Goal: Task Accomplishment & Management: Manage account settings

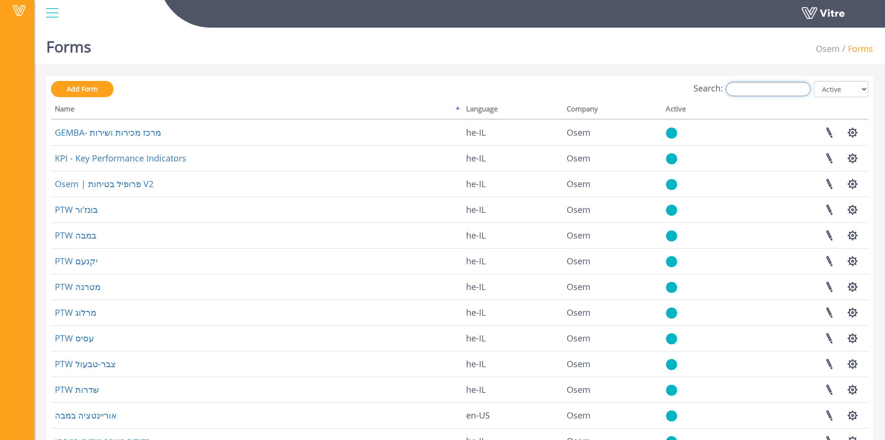
click at [747, 91] on input "Search:" at bounding box center [768, 89] width 85 height 14
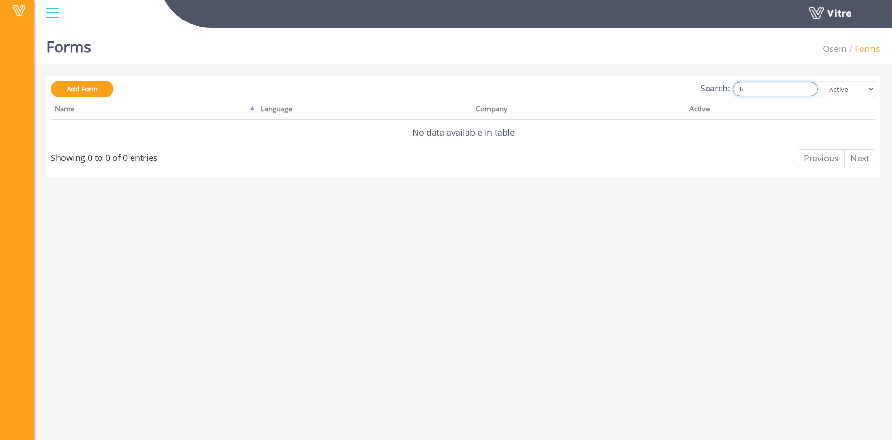
type input "t"
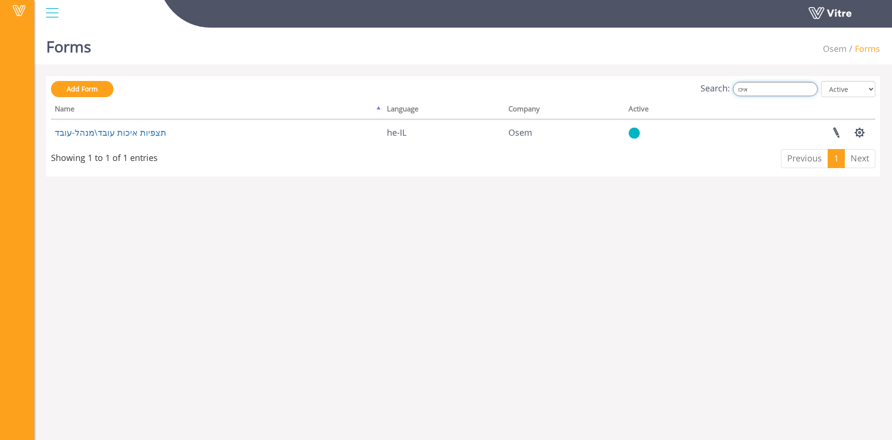
type input "איכו"
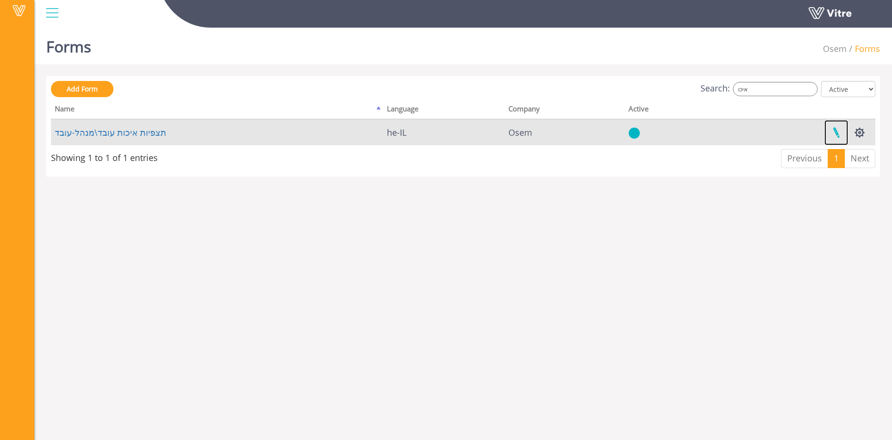
click at [831, 131] on link at bounding box center [836, 132] width 24 height 25
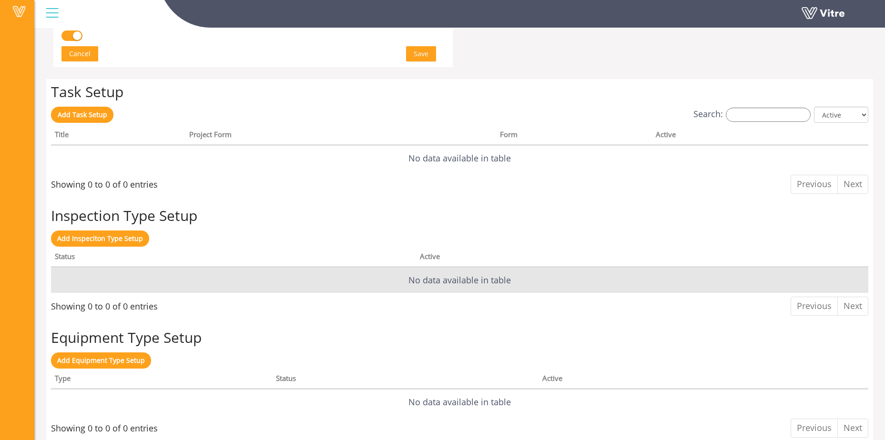
scroll to position [689, 0]
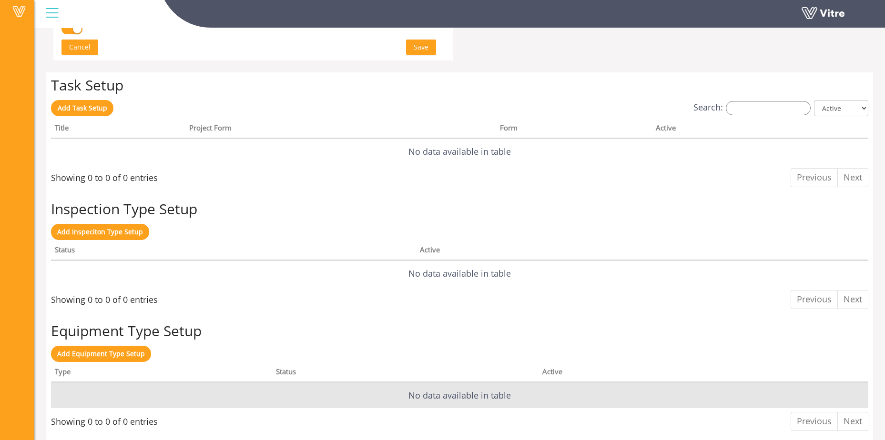
click at [90, 399] on td "No data available in table" at bounding box center [459, 396] width 817 height 26
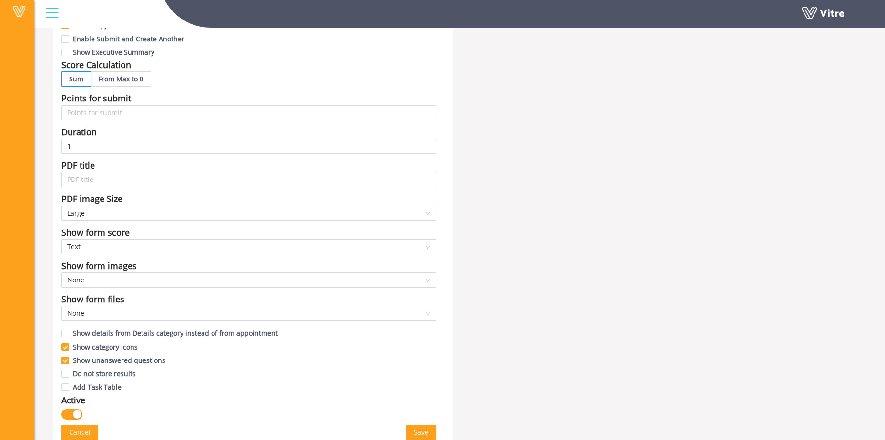
scroll to position [429, 0]
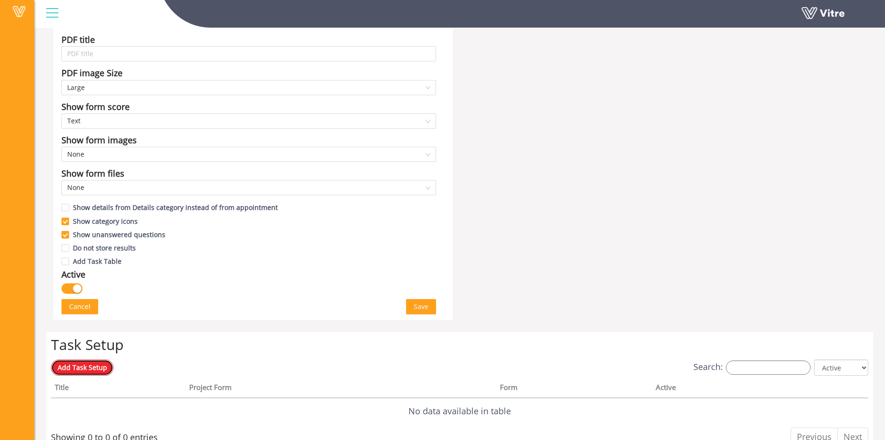
click at [73, 375] on link "Add Task Setup" at bounding box center [82, 368] width 62 height 16
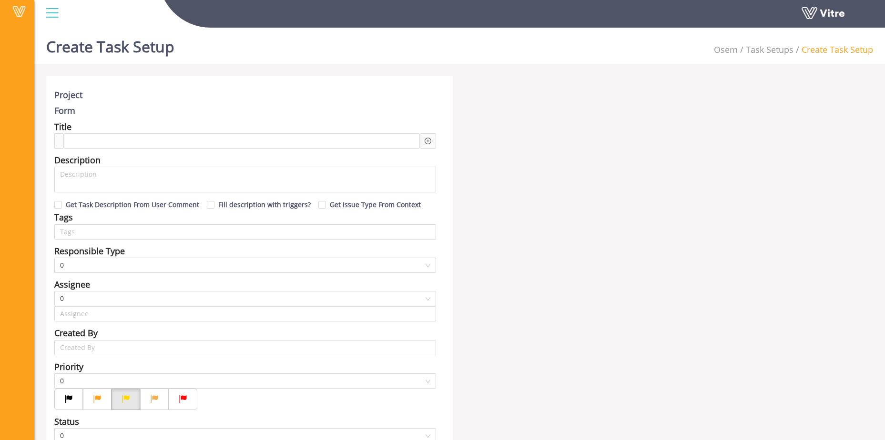
type input "ג'רייס ג'בור"
click at [131, 139] on span at bounding box center [106, 141] width 70 height 10
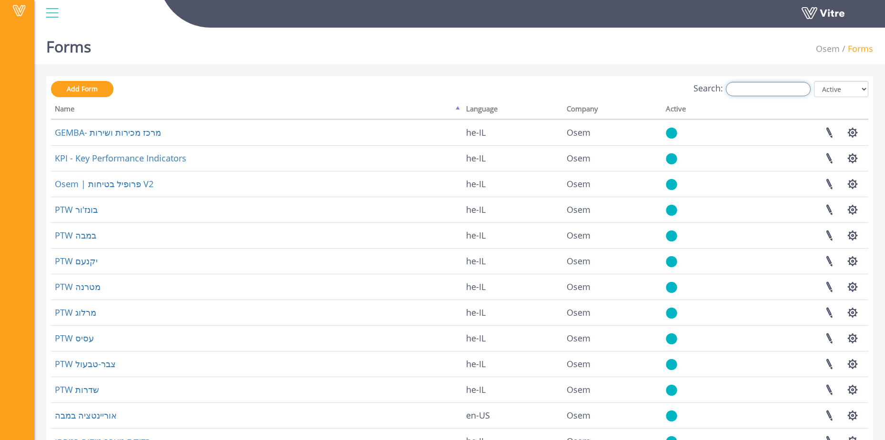
click at [794, 90] on input "Search:" at bounding box center [768, 89] width 85 height 14
type input "t"
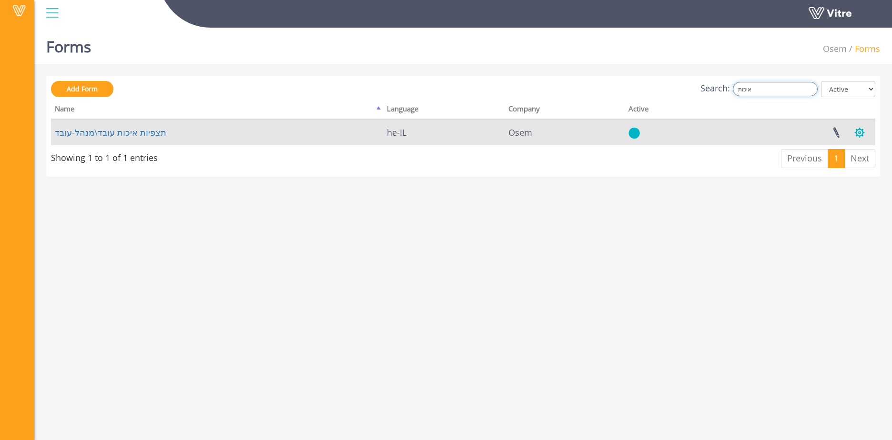
type input "איכות"
click at [861, 136] on button "button" at bounding box center [860, 132] width 24 height 25
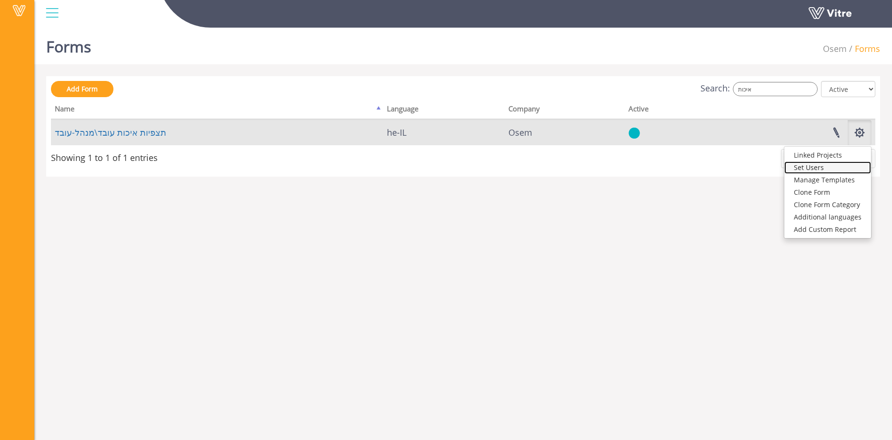
click at [851, 165] on link "Set Users" at bounding box center [827, 168] width 87 height 12
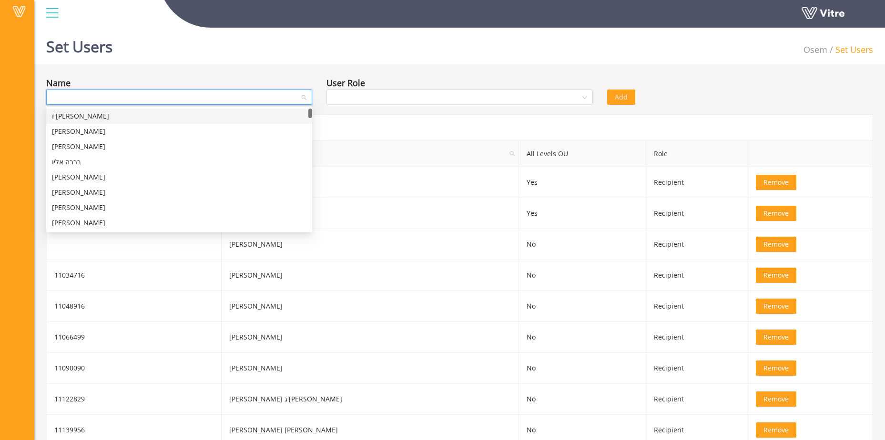
click at [279, 96] on input "search" at bounding box center [176, 97] width 248 height 14
drag, startPoint x: 310, startPoint y: 117, endPoint x: 311, endPoint y: 99, distance: 18.6
click at [312, 98] on body "Vitre Set Users Osem Set Users Name User Role Add Form users External Id Name A…" at bounding box center [442, 244] width 885 height 440
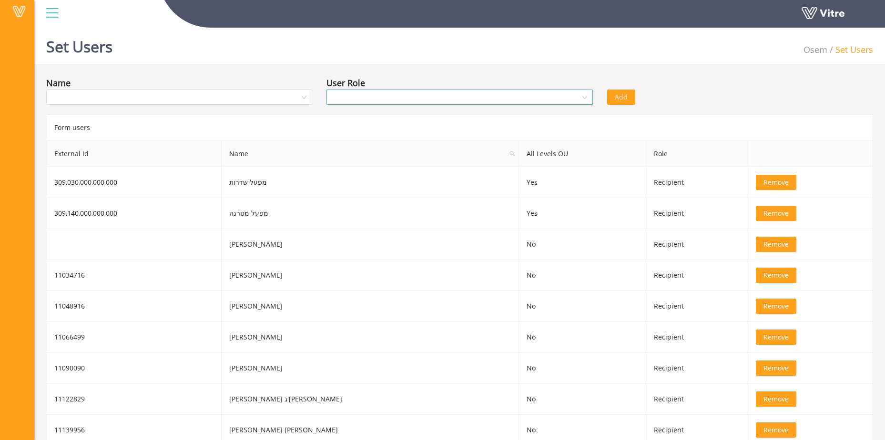
click at [582, 98] on div at bounding box center [459, 97] width 266 height 15
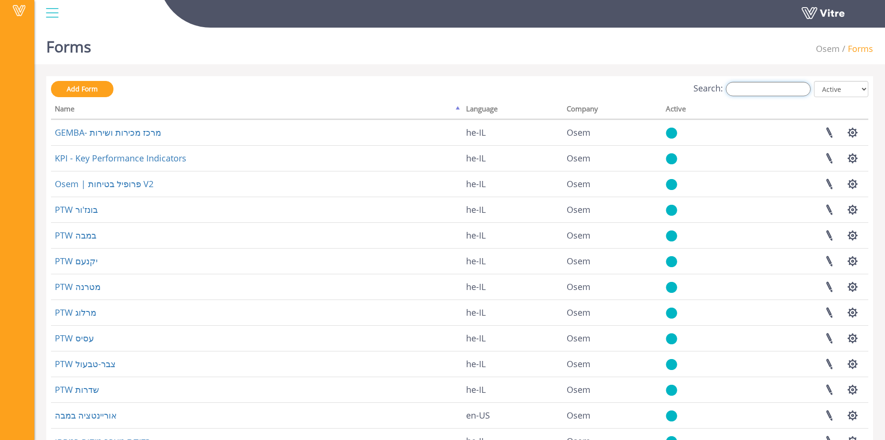
click at [783, 91] on input "Search:" at bounding box center [768, 89] width 85 height 14
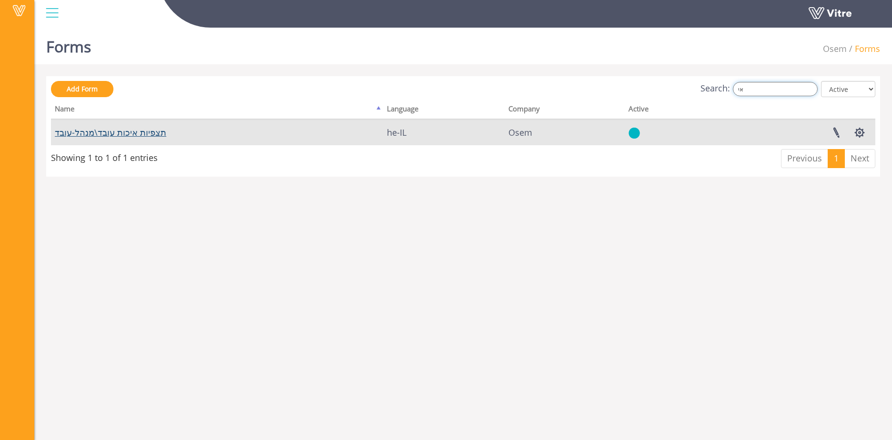
type input "אי"
click at [94, 132] on link "תצפיות איכות עובד\מנהל-עובד" at bounding box center [110, 132] width 111 height 11
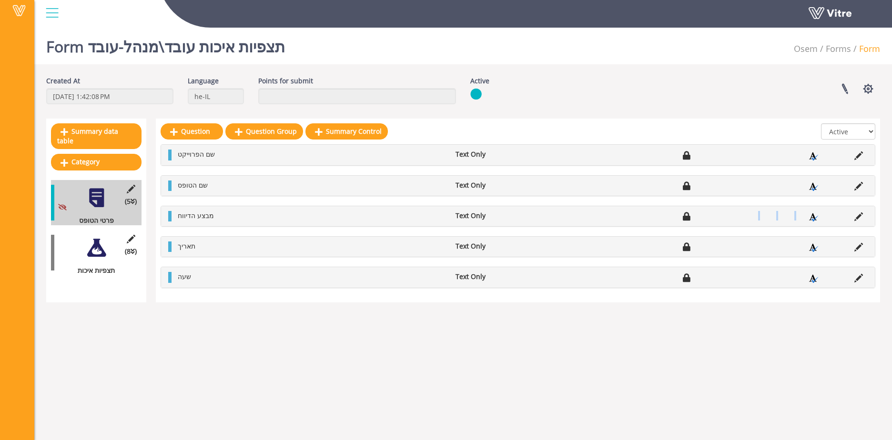
drag, startPoint x: 830, startPoint y: 217, endPoint x: 751, endPoint y: 216, distance: 78.2
click at [751, 216] on ul "מבצע הדיווח Text Only" at bounding box center [520, 216] width 695 height 10
click at [668, 314] on html "Vitre Form תצפיות איכות עובד\מנהל-עובד Osem Forms Form Created At 6/23/2025 1:4…" at bounding box center [446, 157] width 892 height 314
click at [864, 216] on li at bounding box center [859, 216] width 18 height 10
click at [861, 217] on icon at bounding box center [858, 217] width 9 height 9
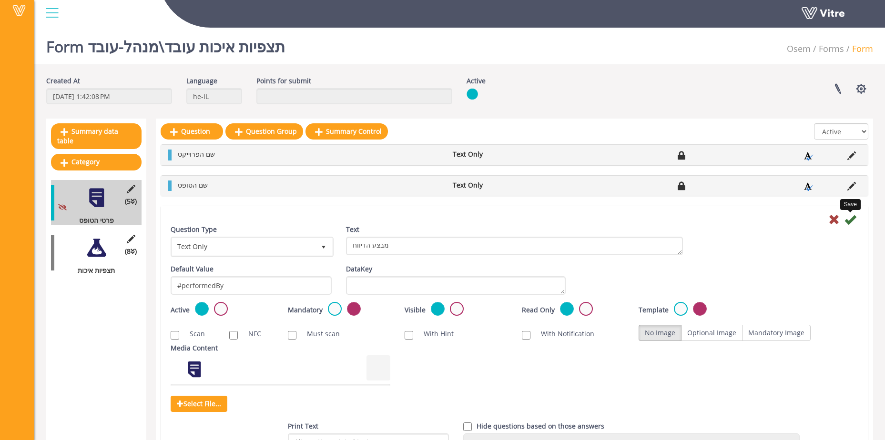
click at [853, 217] on icon at bounding box center [849, 219] width 11 height 11
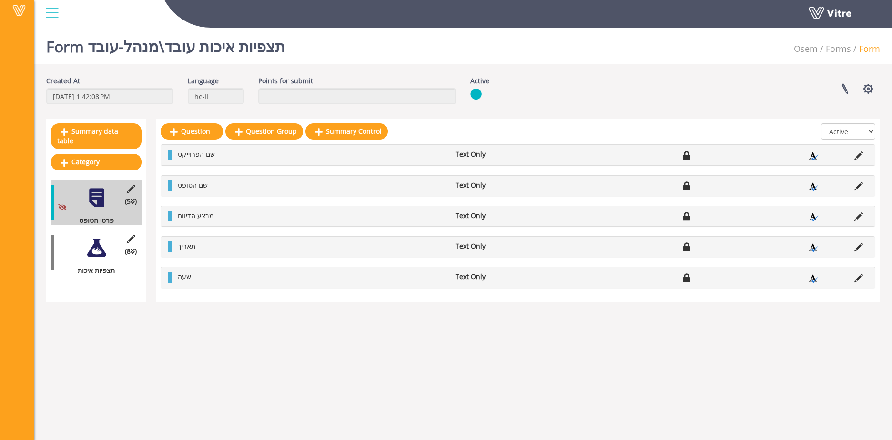
click at [91, 245] on div at bounding box center [96, 247] width 21 height 21
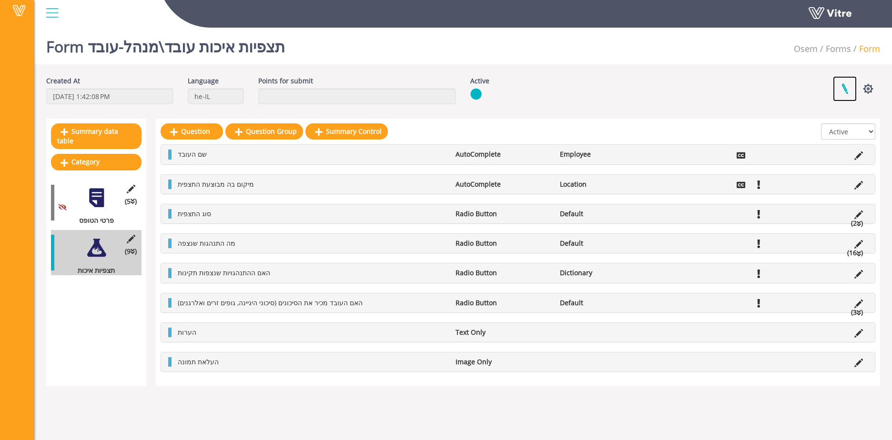
click at [843, 90] on link at bounding box center [845, 88] width 24 height 25
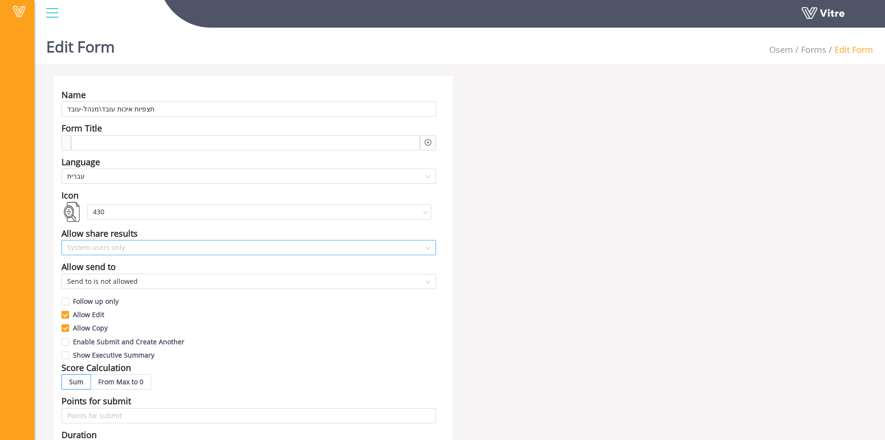
click at [136, 251] on span "System users only" at bounding box center [248, 248] width 363 height 14
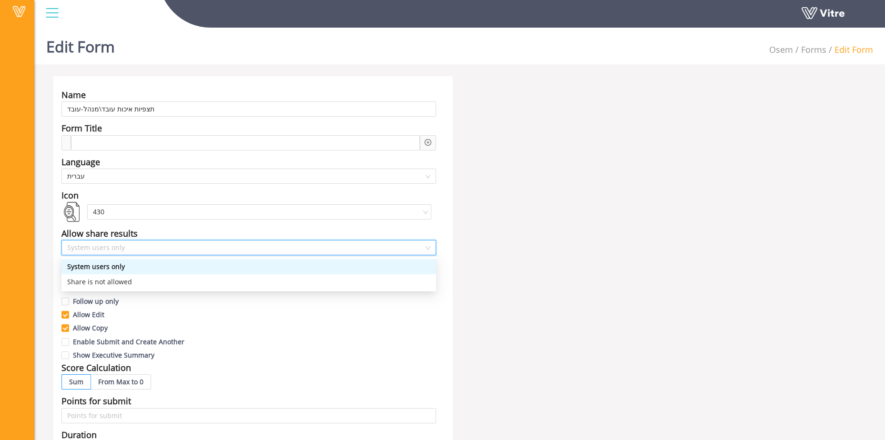
click at [126, 265] on div "System users only" at bounding box center [248, 267] width 363 height 10
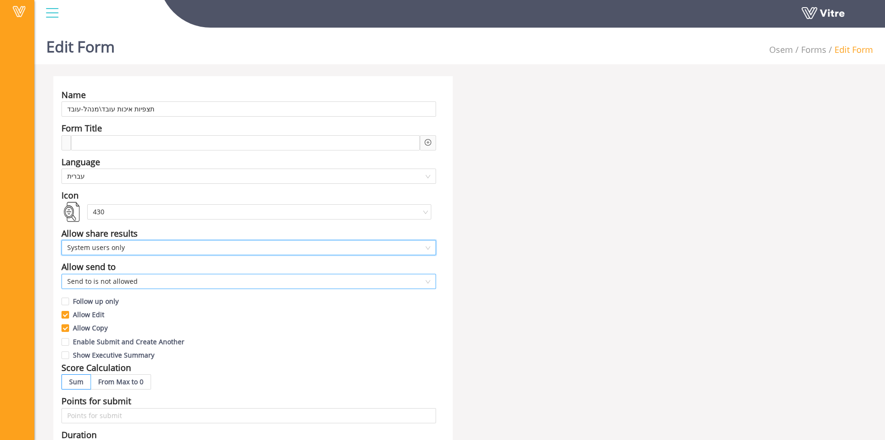
click at [116, 284] on span "Send to is not allowed" at bounding box center [248, 281] width 363 height 14
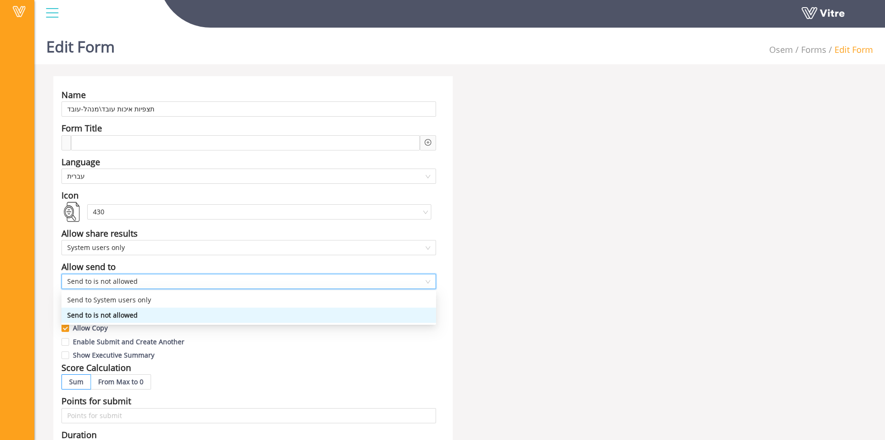
click at [116, 284] on span "Send to is not allowed" at bounding box center [248, 281] width 363 height 14
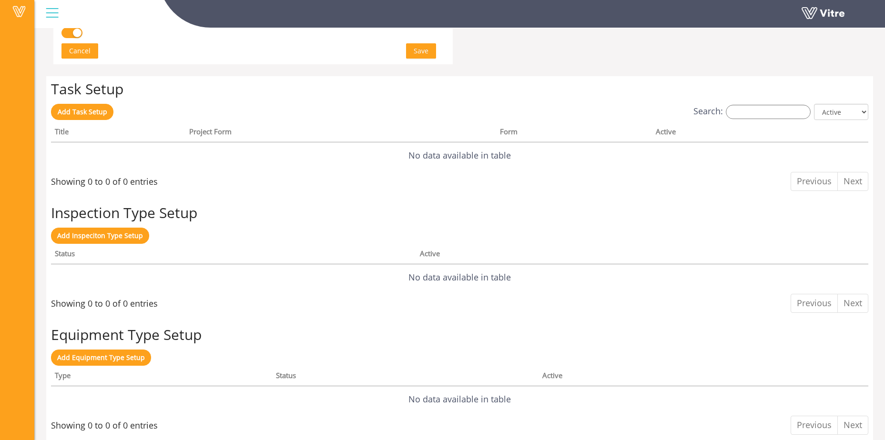
scroll to position [689, 0]
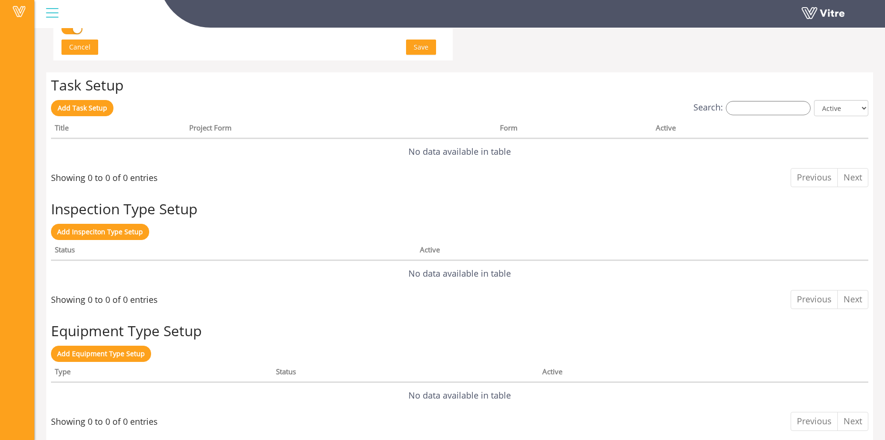
click at [65, 45] on button "Cancel" at bounding box center [79, 47] width 37 height 15
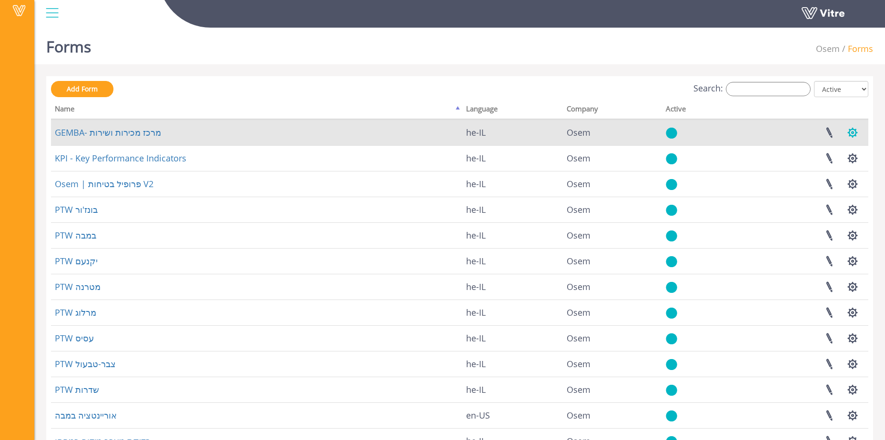
click at [854, 134] on button "button" at bounding box center [853, 132] width 24 height 25
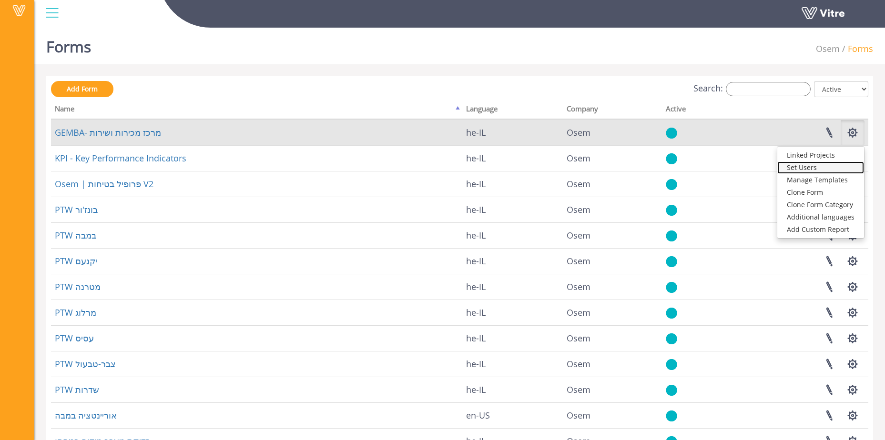
click at [835, 167] on link "Set Users" at bounding box center [820, 168] width 87 height 12
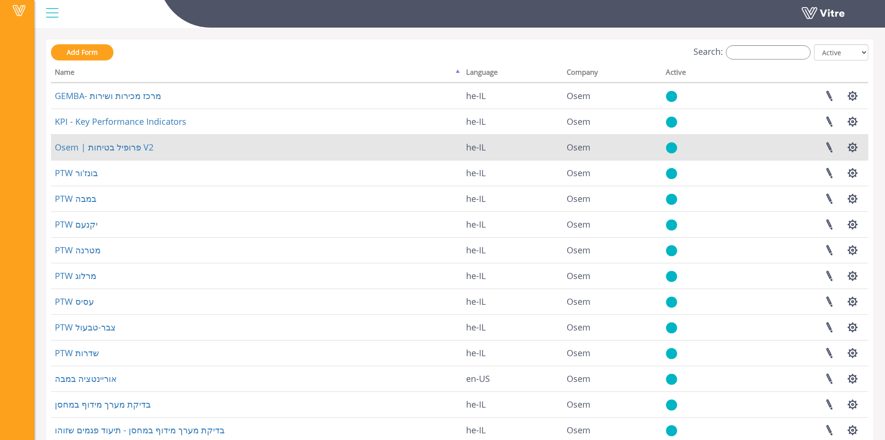
scroll to position [109, 0]
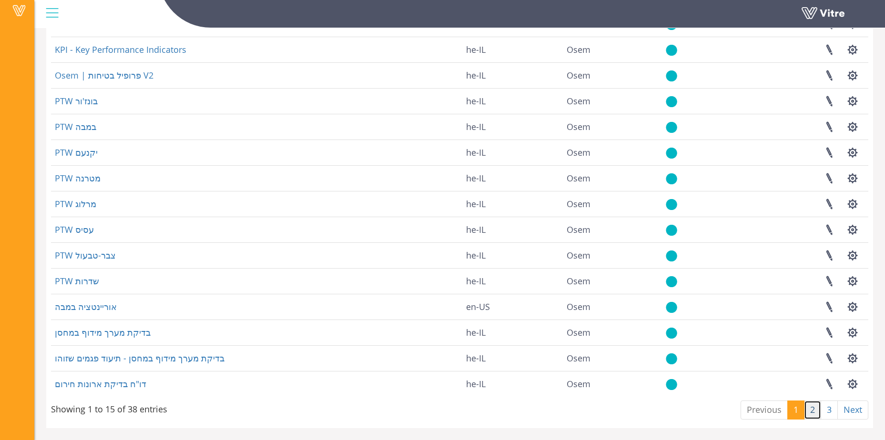
click at [810, 411] on link "2" at bounding box center [812, 410] width 17 height 19
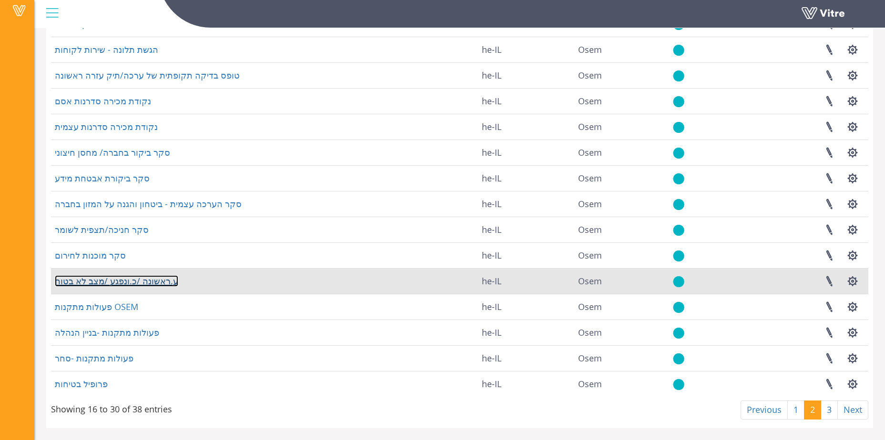
click at [147, 283] on link "ע.ראשונה /כ.ונפגע /מצב לא בטוח" at bounding box center [116, 280] width 123 height 11
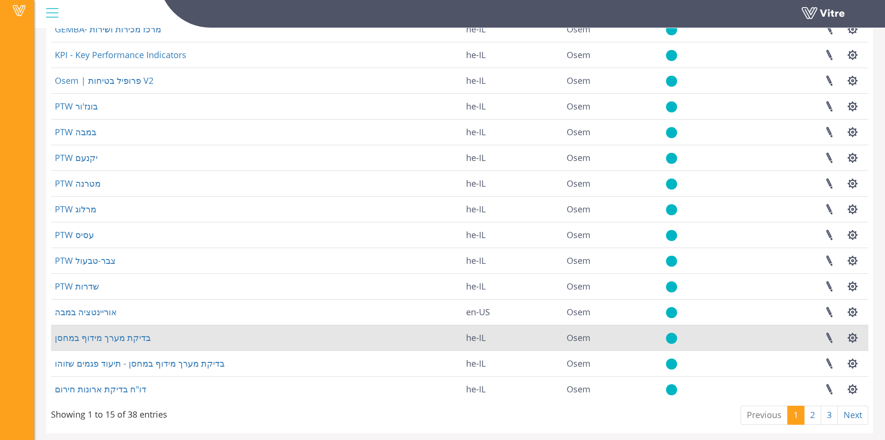
scroll to position [109, 0]
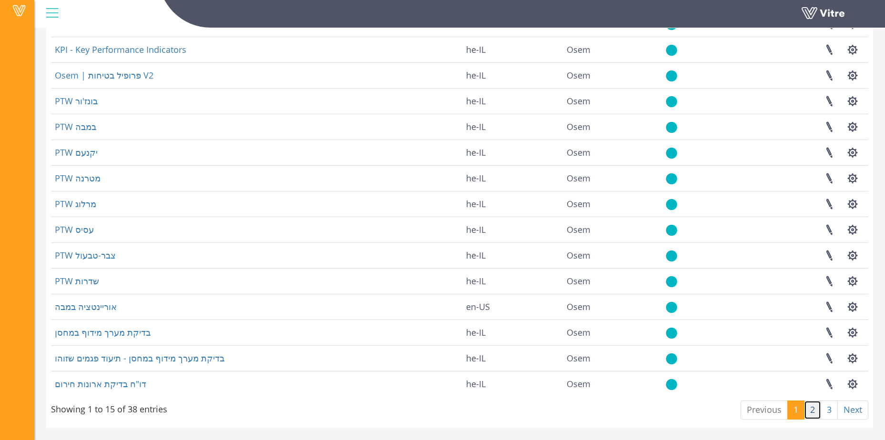
click at [809, 414] on link "2" at bounding box center [812, 410] width 17 height 19
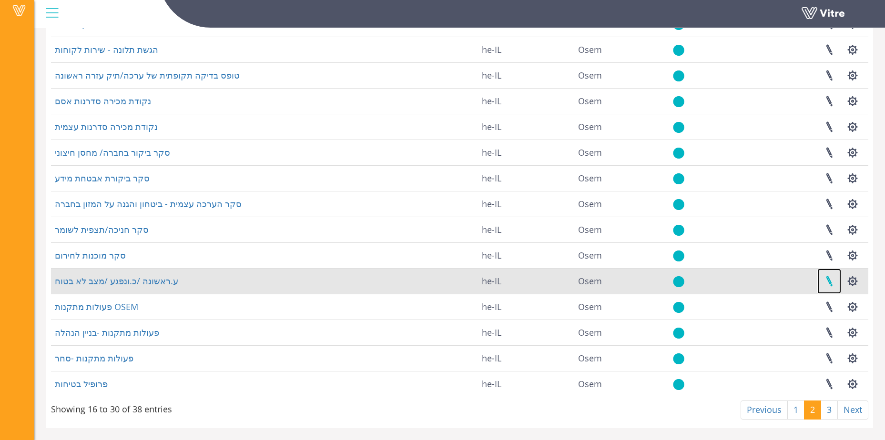
click at [827, 280] on link at bounding box center [829, 281] width 24 height 25
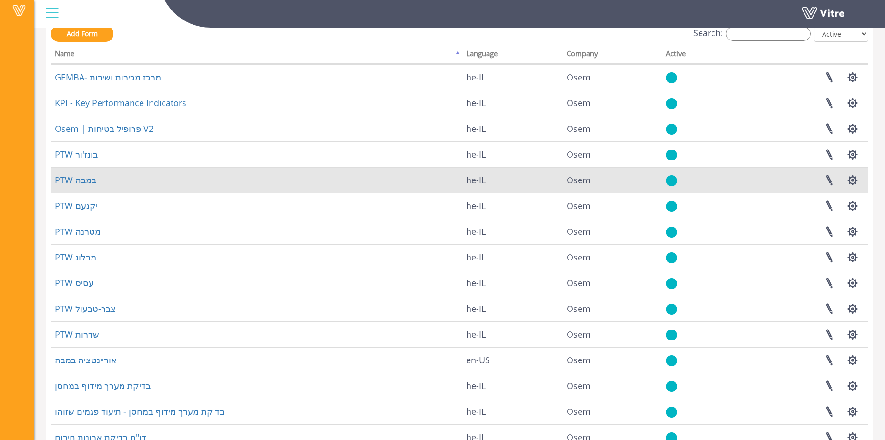
scroll to position [109, 0]
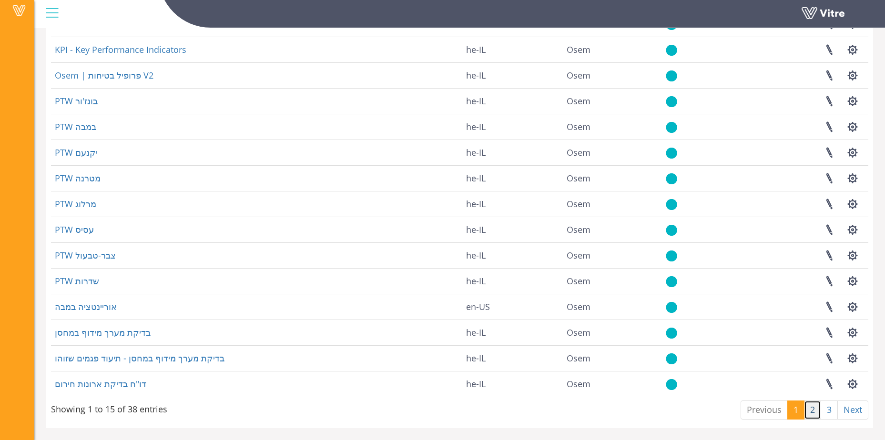
click at [812, 415] on link "2" at bounding box center [812, 410] width 17 height 19
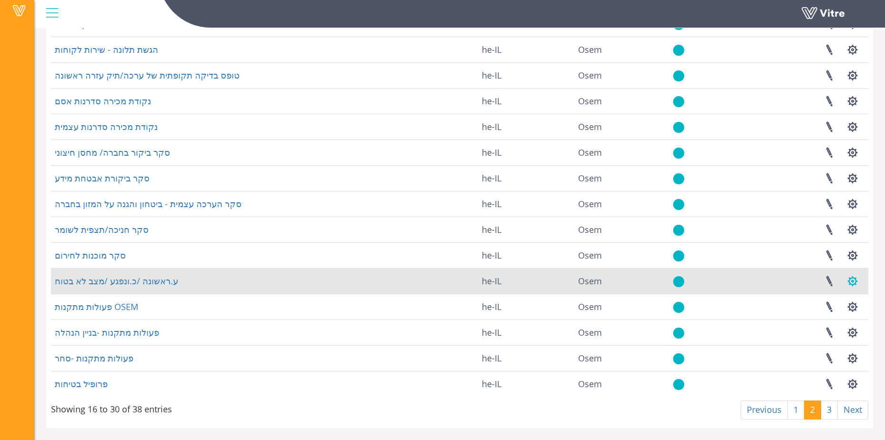
click at [856, 283] on button "button" at bounding box center [853, 281] width 24 height 25
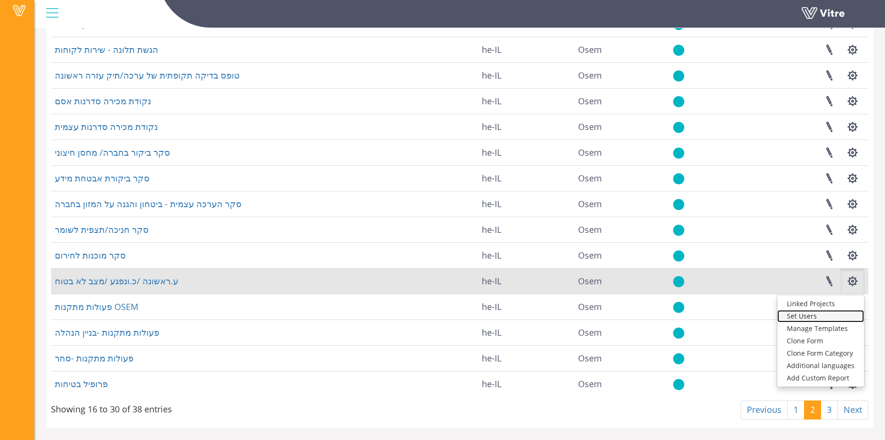
click at [846, 318] on link "Set Users" at bounding box center [820, 316] width 87 height 12
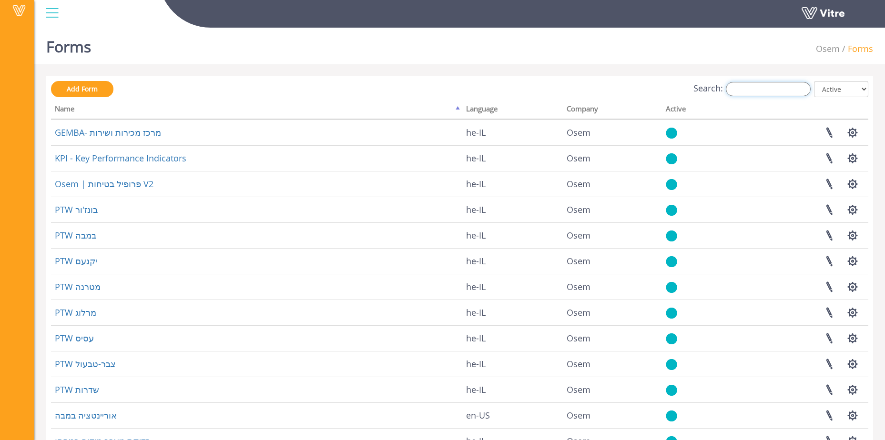
click at [770, 90] on input "Search:" at bounding box center [768, 89] width 85 height 14
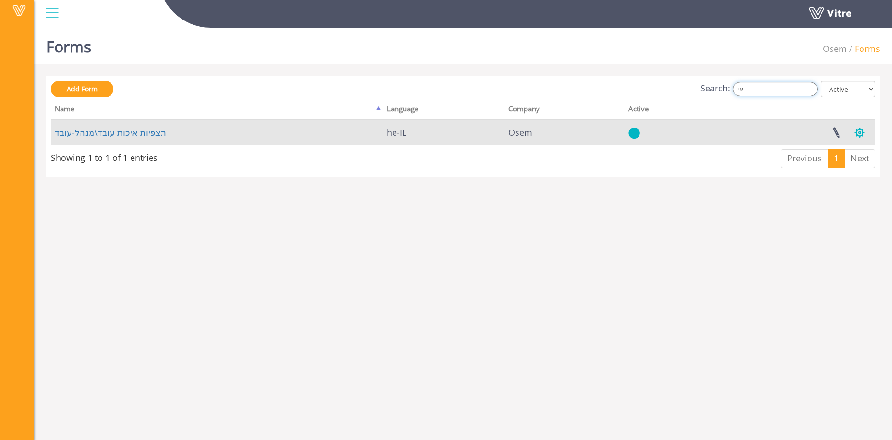
type input "אי"
click at [863, 136] on button "button" at bounding box center [860, 132] width 24 height 25
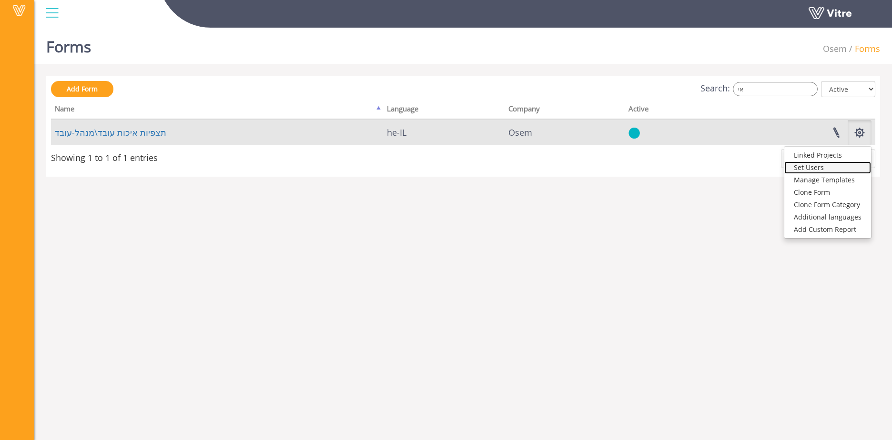
click at [850, 171] on link "Set Users" at bounding box center [827, 168] width 87 height 12
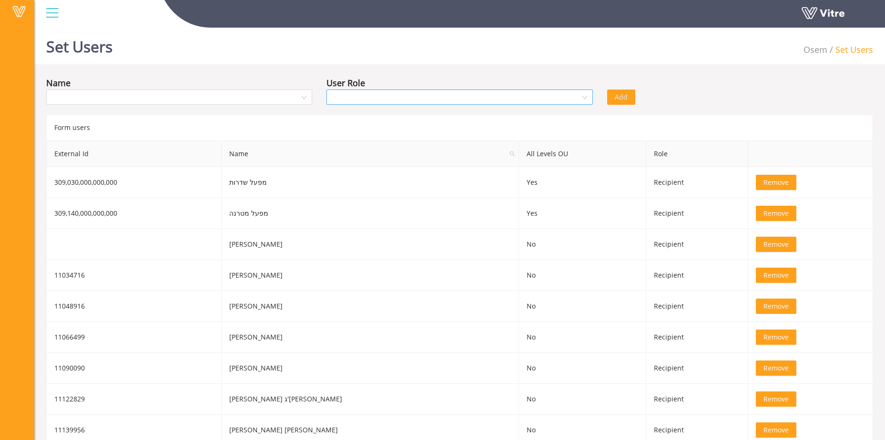
click at [417, 99] on input "search" at bounding box center [456, 97] width 248 height 14
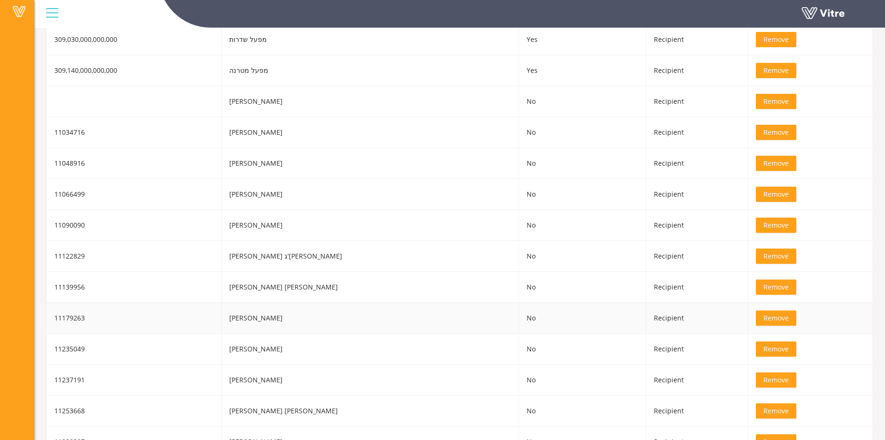
scroll to position [191, 0]
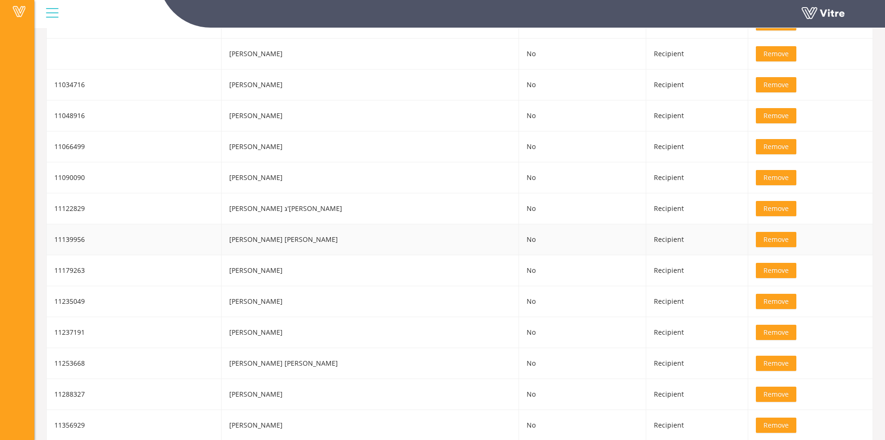
click at [346, 236] on td "[PERSON_NAME] [PERSON_NAME]" at bounding box center [371, 239] width 298 height 31
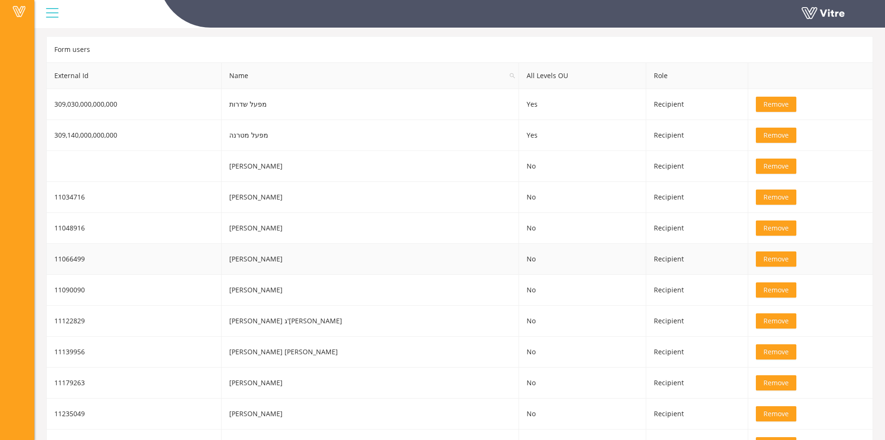
scroll to position [48, 0]
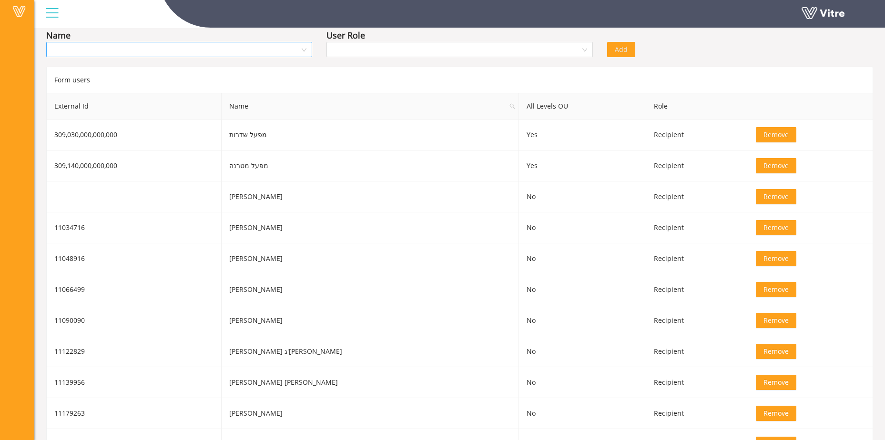
click at [276, 50] on input "search" at bounding box center [176, 49] width 248 height 14
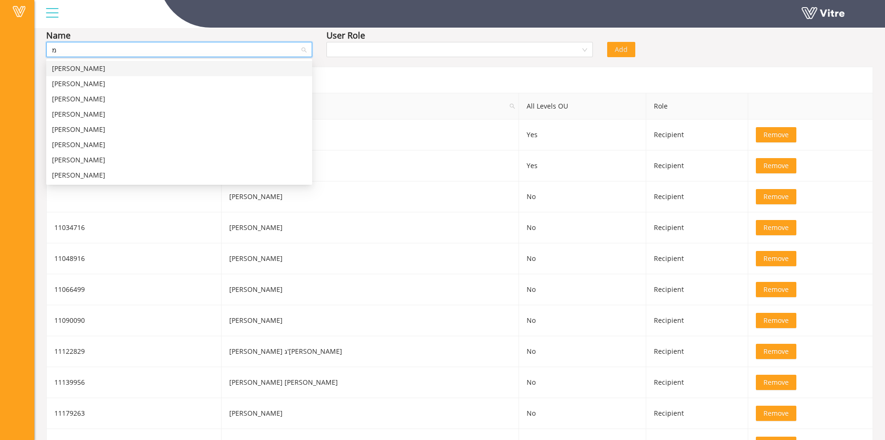
type input "מפ"
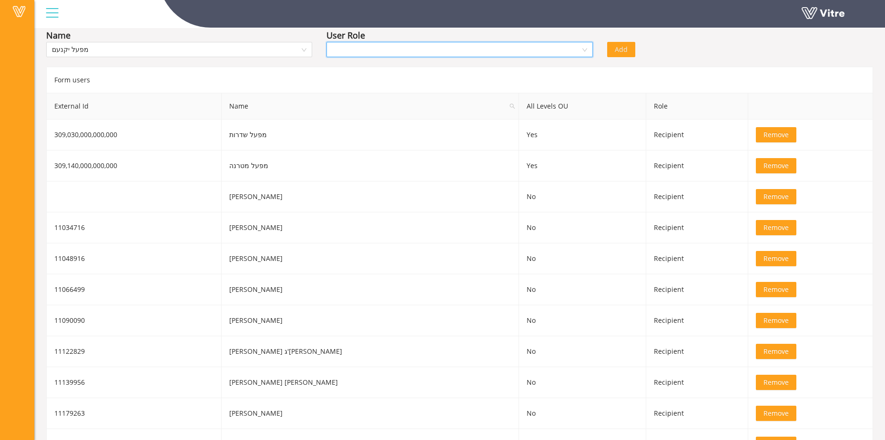
click at [375, 44] on input "search" at bounding box center [456, 49] width 248 height 14
click at [384, 90] on div "Recipient" at bounding box center [459, 83] width 266 height 15
click at [672, 45] on input "search" at bounding box center [667, 49] width 108 height 14
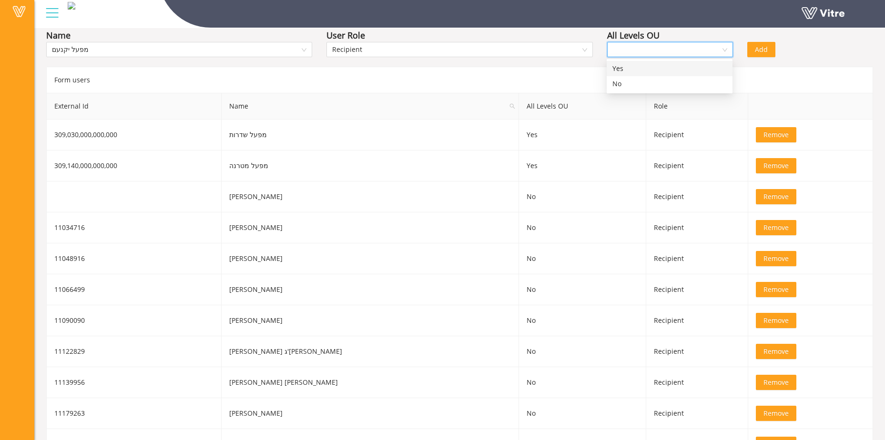
click at [671, 72] on div "Yes" at bounding box center [669, 68] width 114 height 10
click at [665, 49] on span "Yes" at bounding box center [670, 49] width 114 height 14
click at [647, 86] on div "No" at bounding box center [669, 84] width 114 height 10
click at [762, 76] on div "Form users" at bounding box center [459, 80] width 827 height 26
click at [704, 47] on span "No" at bounding box center [670, 49] width 114 height 14
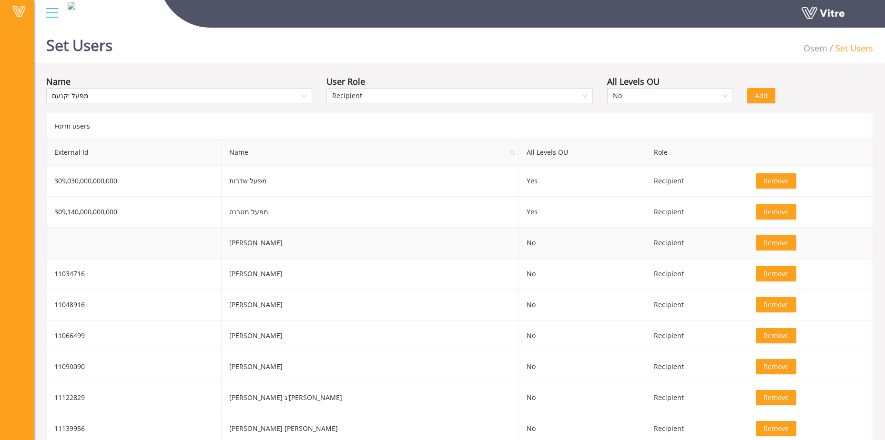
scroll to position [0, 0]
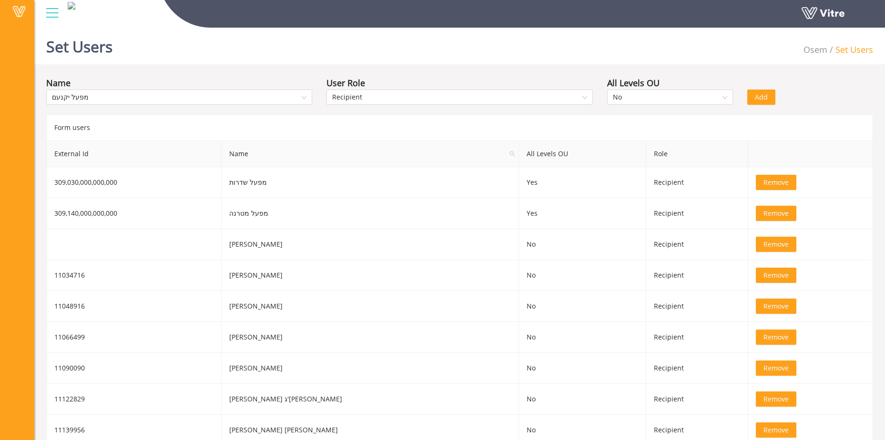
click at [745, 95] on div "Add" at bounding box center [810, 90] width 140 height 29
click at [760, 98] on span "Add" at bounding box center [761, 97] width 13 height 10
